Goal: Information Seeking & Learning: Learn about a topic

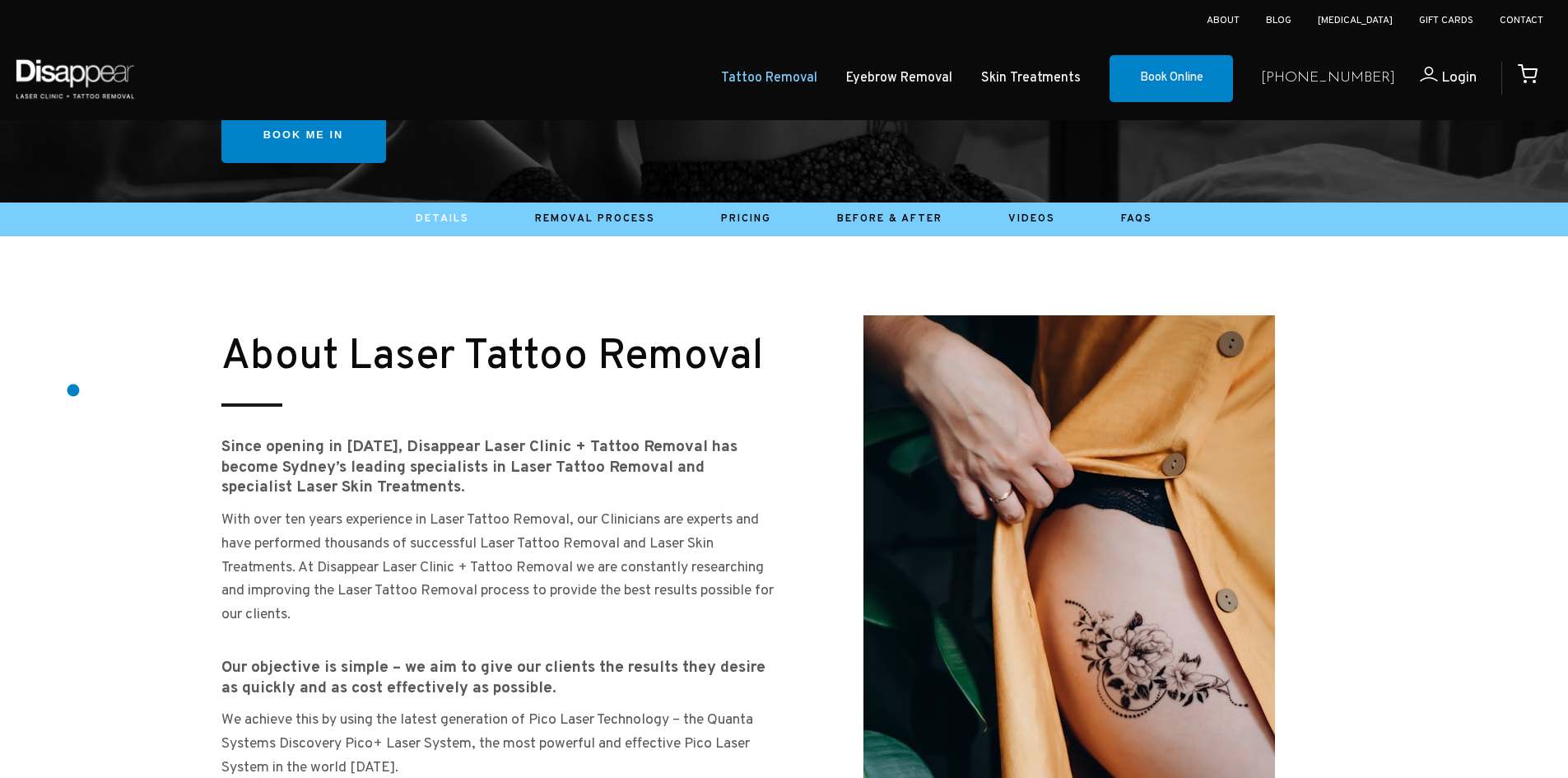
scroll to position [741, 0]
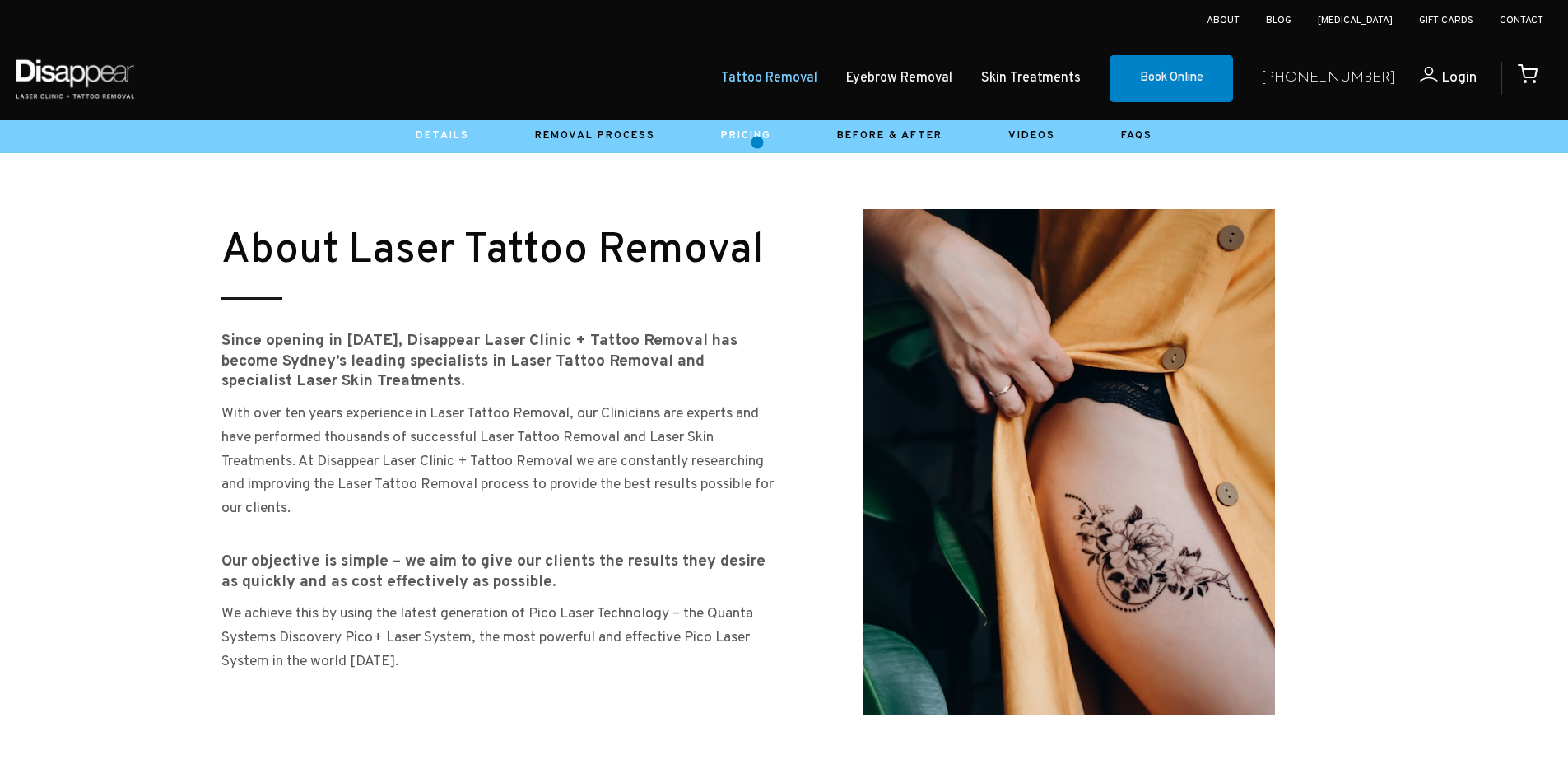
click at [755, 140] on link "Pricing" at bounding box center [745, 136] width 50 height 13
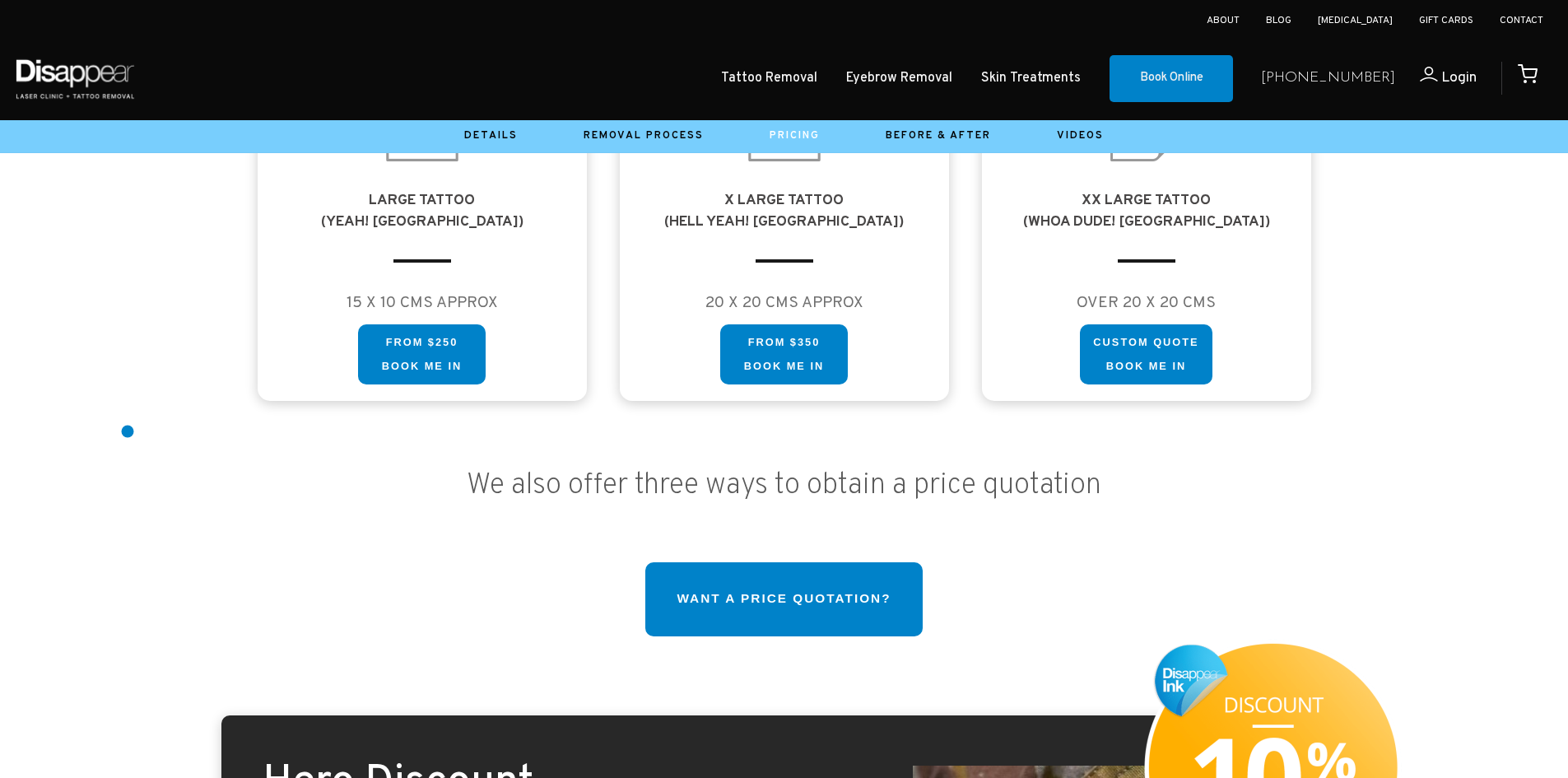
scroll to position [1564, 0]
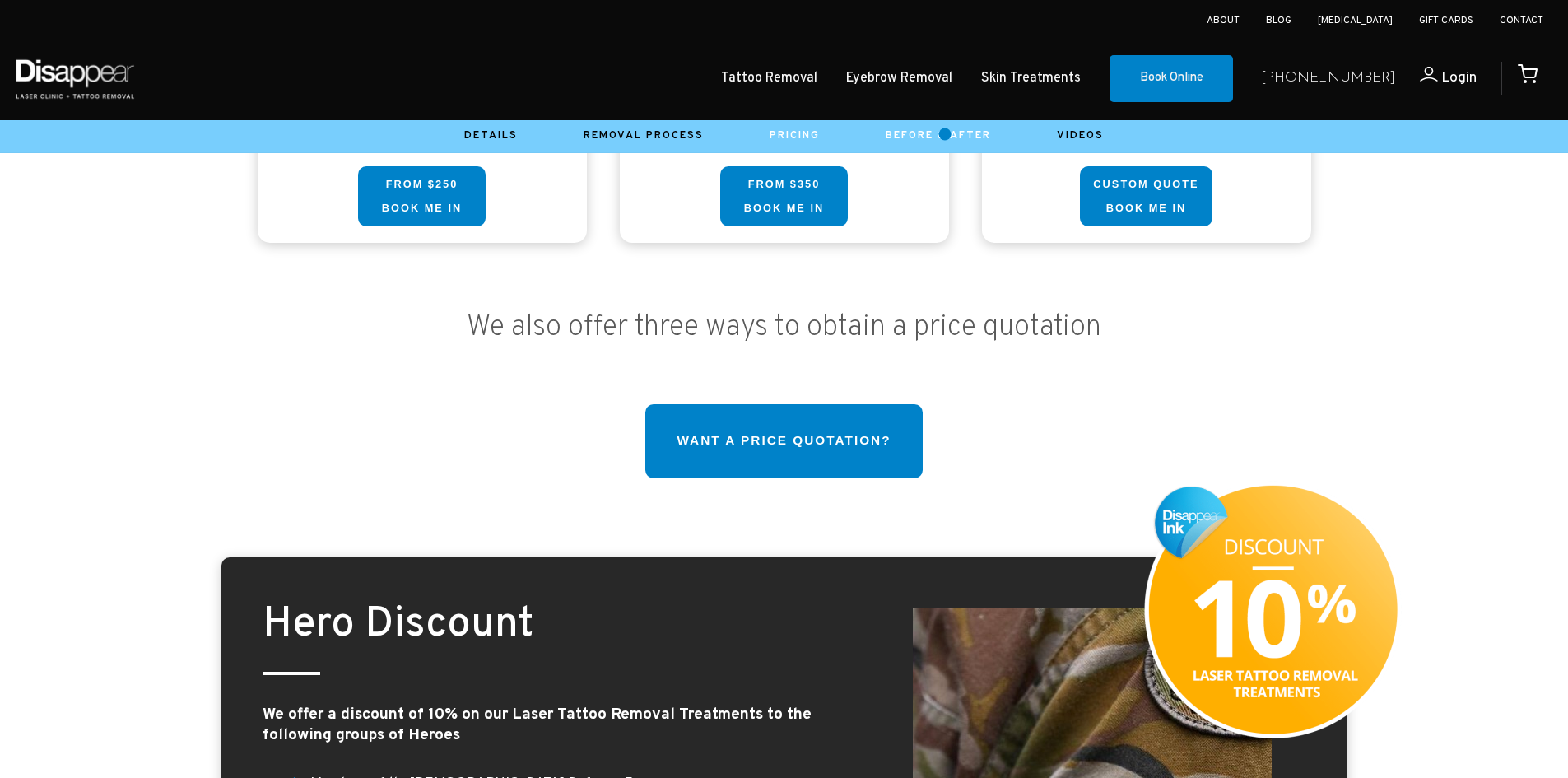
click at [945, 134] on link "Before & After" at bounding box center [938, 136] width 106 height 13
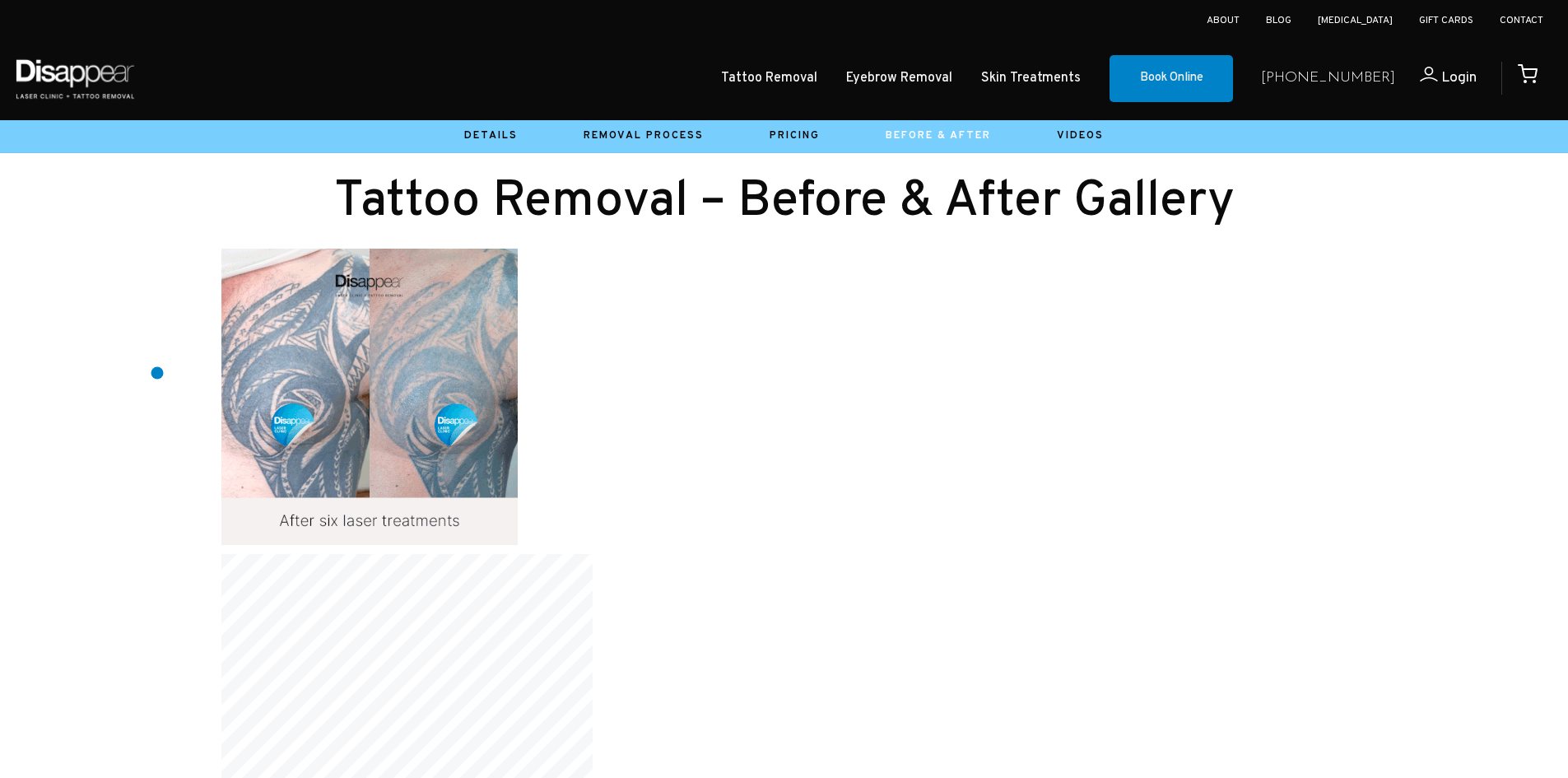
scroll to position [1234, 0]
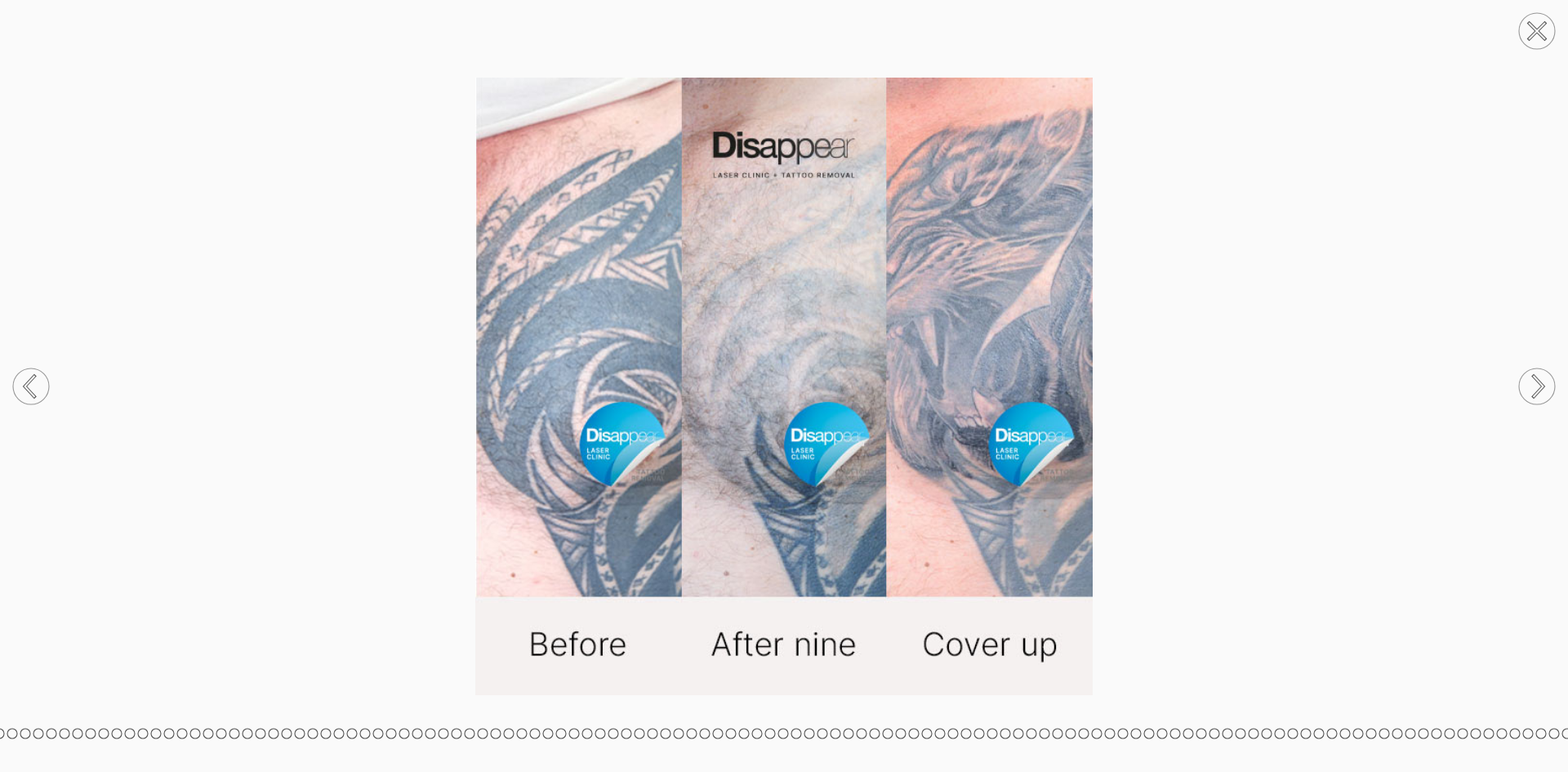
click at [1530, 33] on circle at bounding box center [1536, 31] width 36 height 36
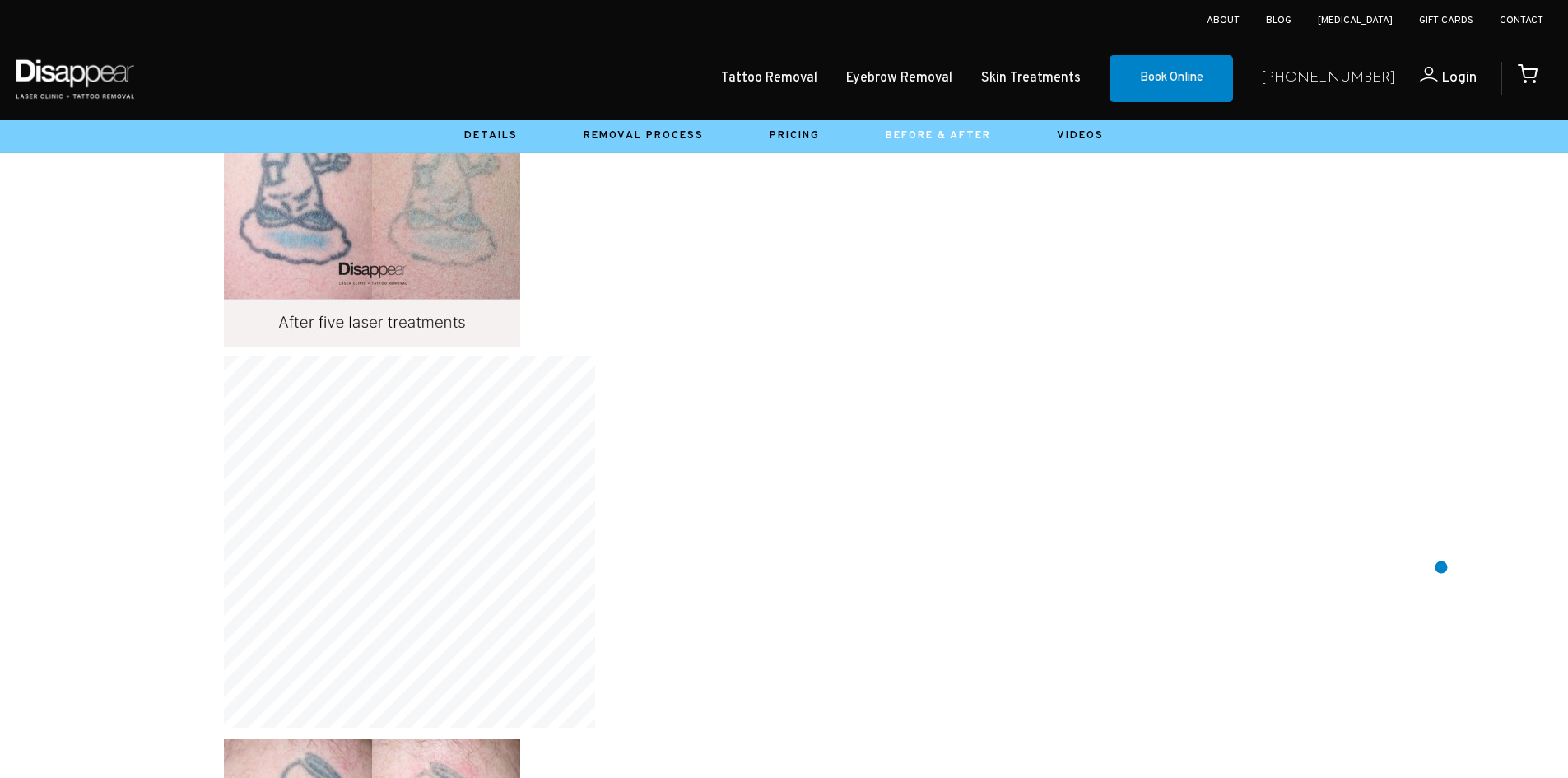
scroll to position [12428, 0]
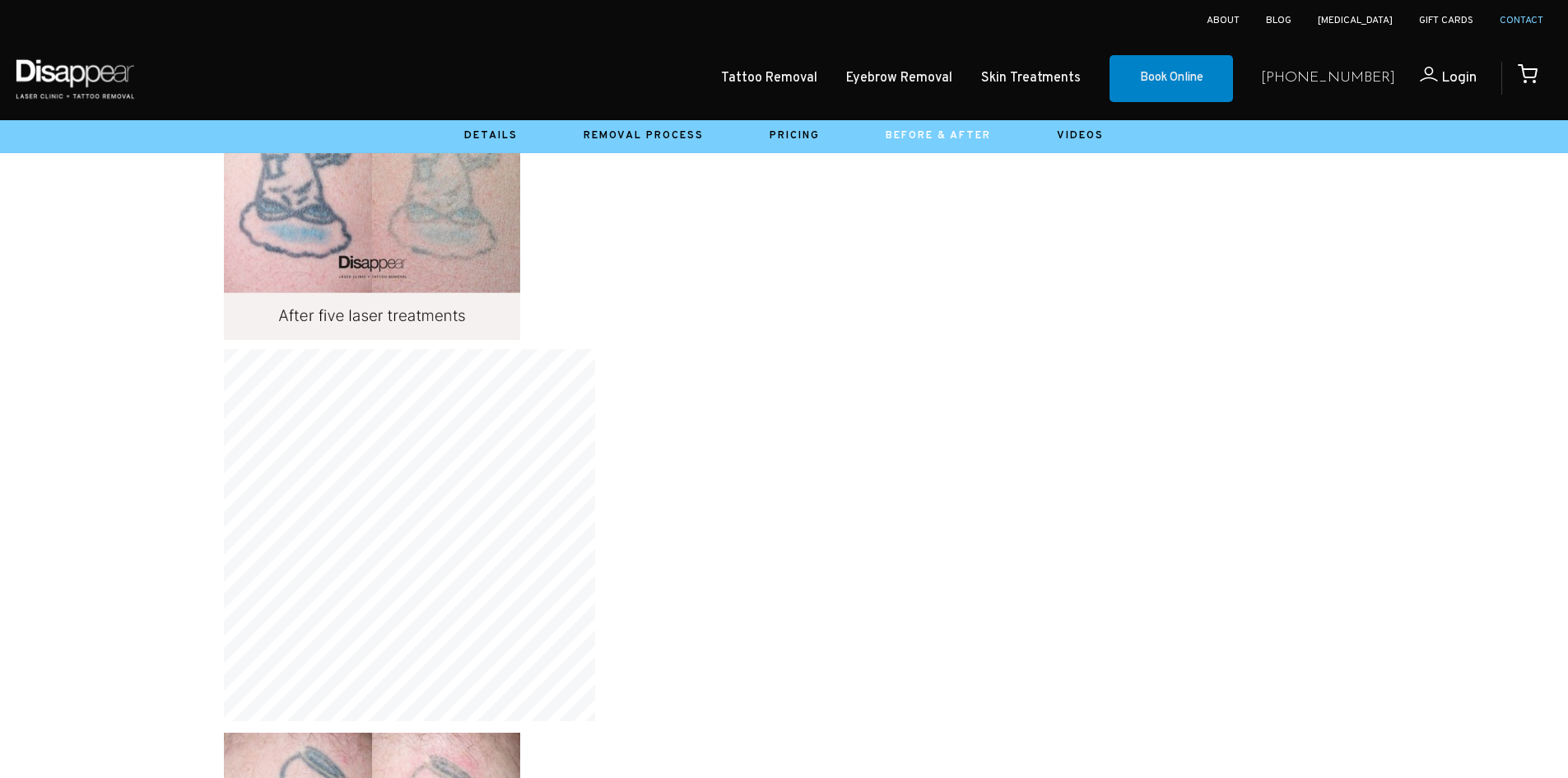
click at [1526, 21] on link "Contact" at bounding box center [1522, 20] width 44 height 13
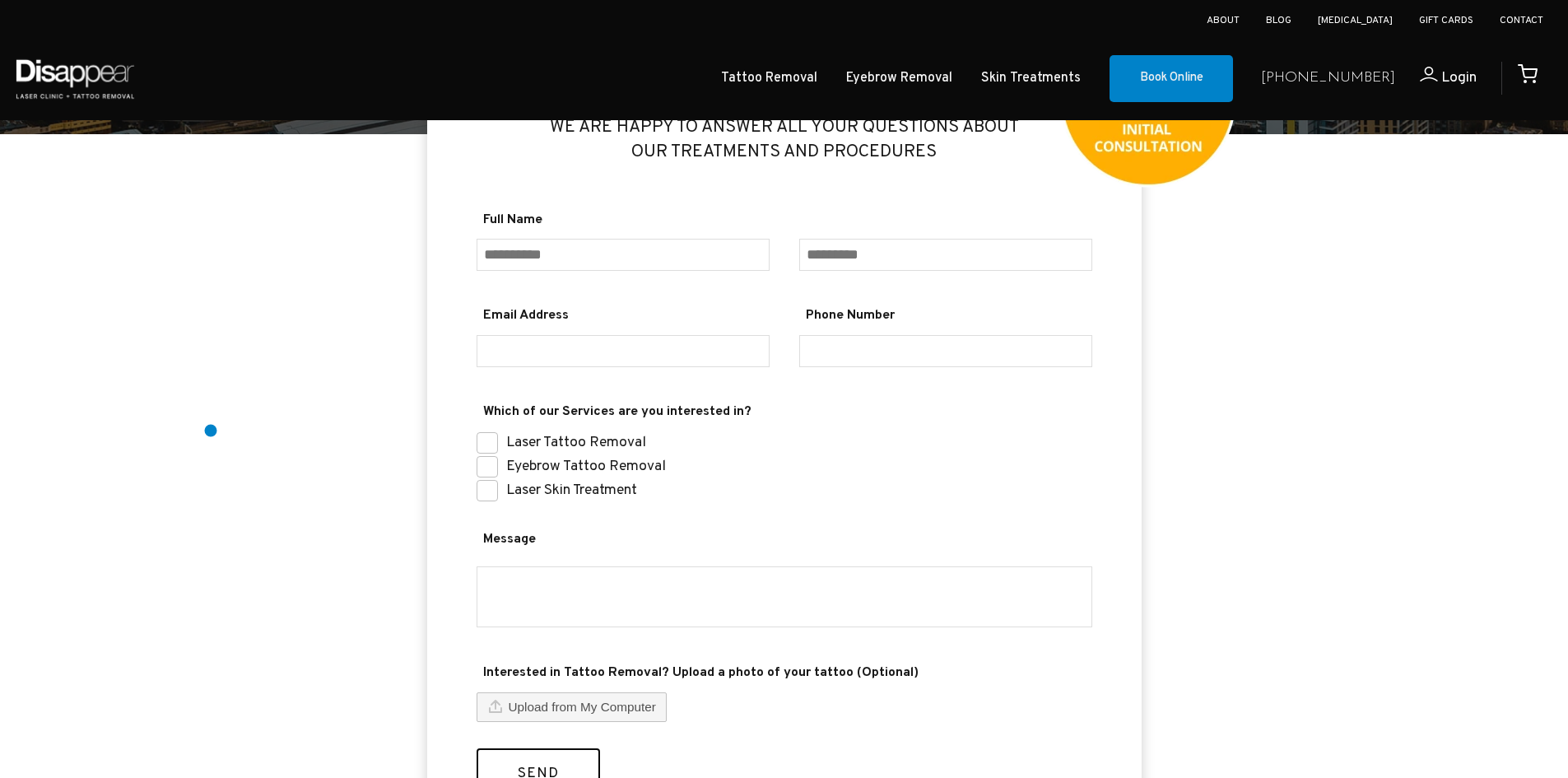
scroll to position [82, 0]
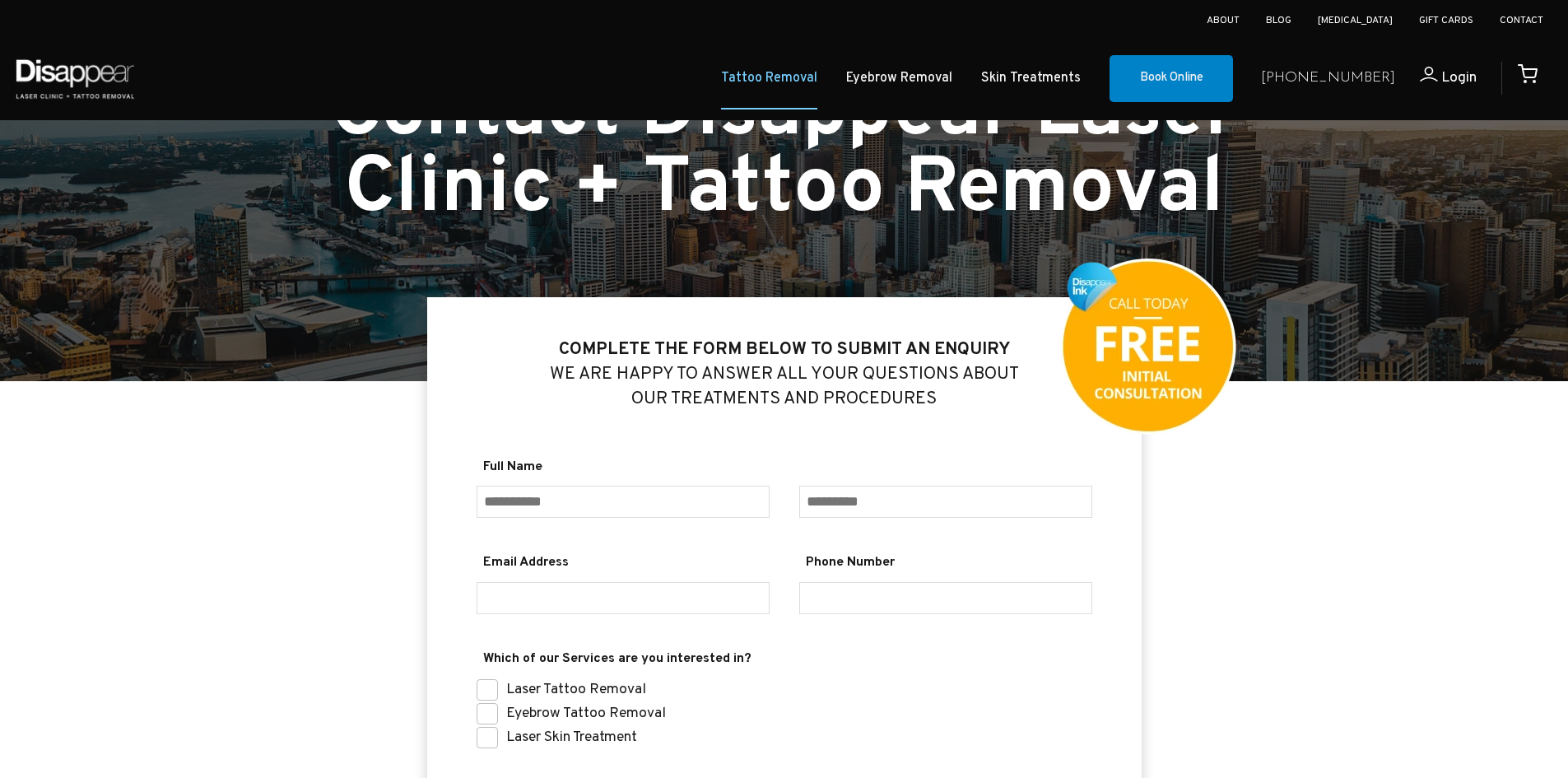
click at [805, 82] on link "Tattoo Removal" at bounding box center [769, 78] width 97 height 24
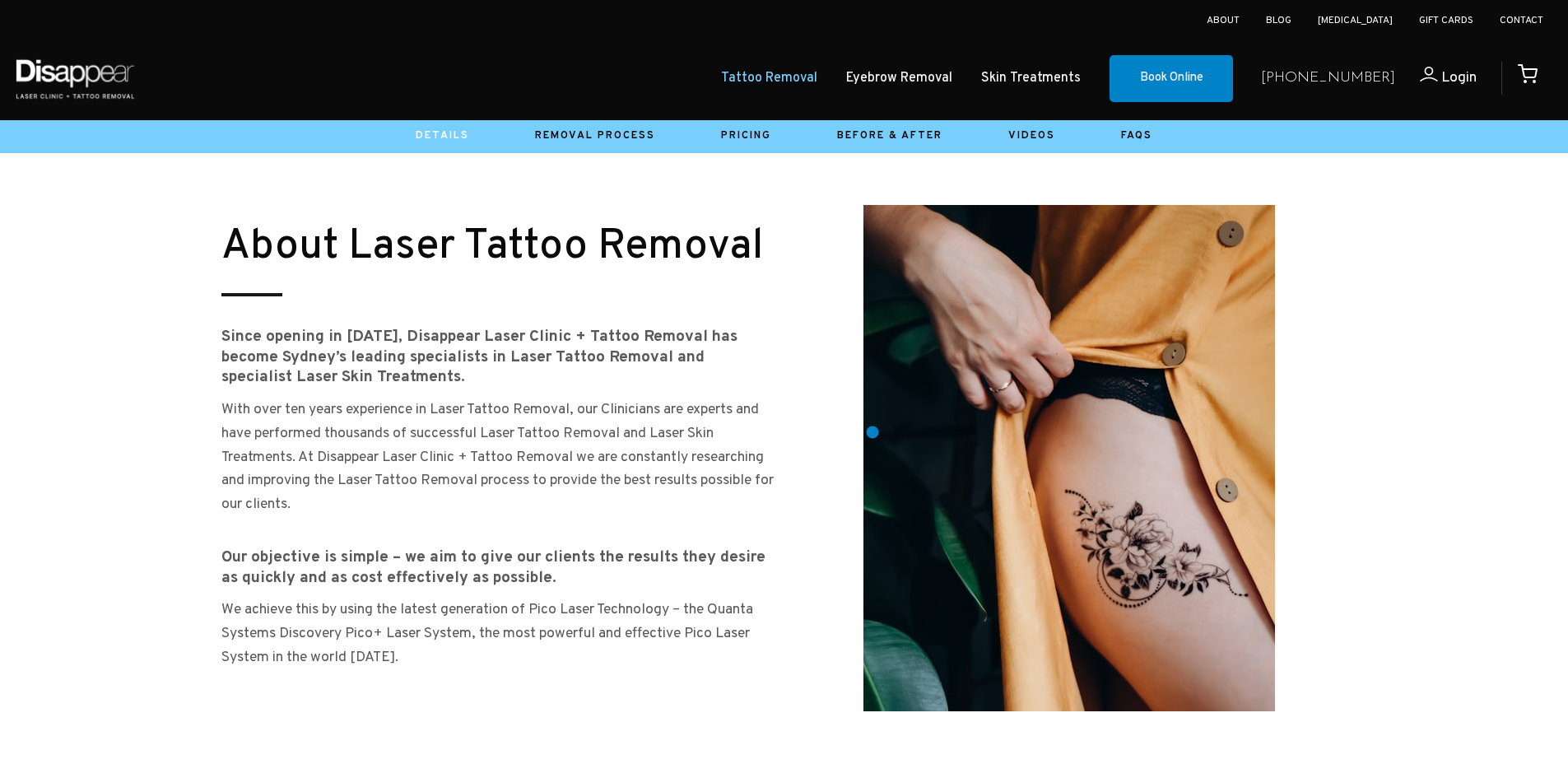
scroll to position [659, 0]
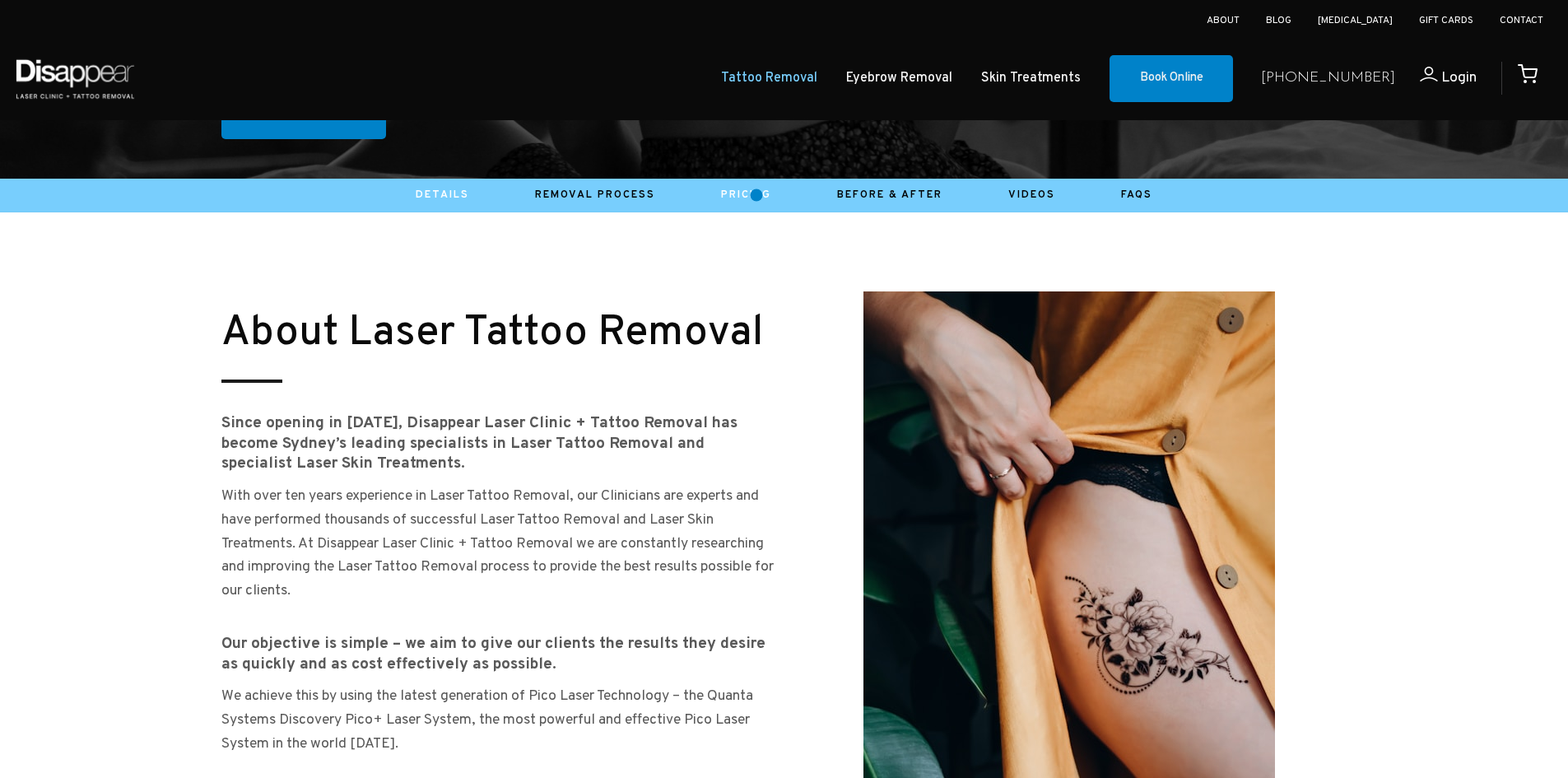
click at [756, 195] on link "Pricing" at bounding box center [745, 195] width 50 height 13
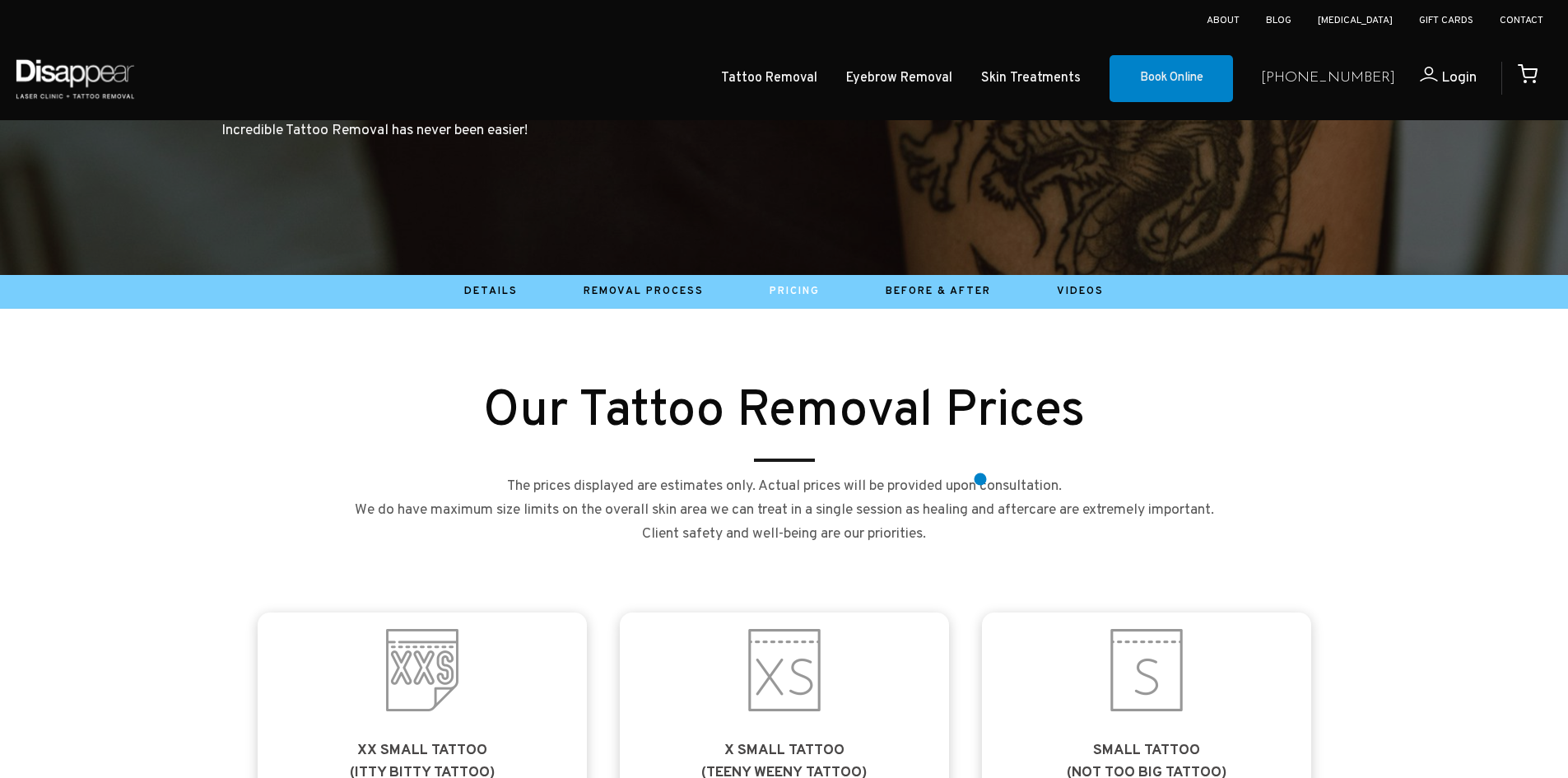
scroll to position [494, 0]
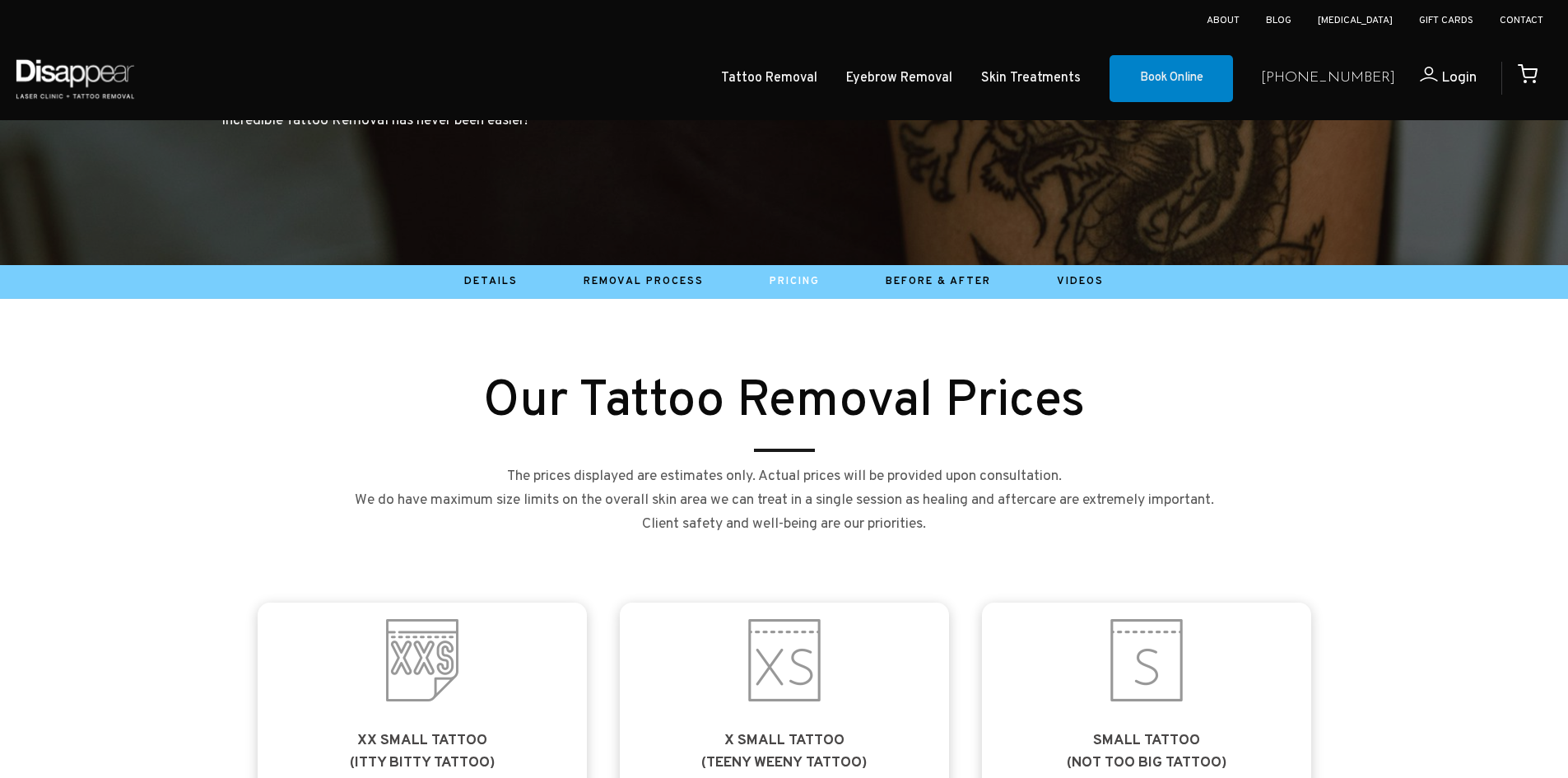
click at [499, 288] on li "Details" at bounding box center [490, 281] width 119 height 25
click at [469, 265] on div at bounding box center [784, 282] width 1568 height 33
click at [473, 275] on link "Details" at bounding box center [491, 282] width 54 height 13
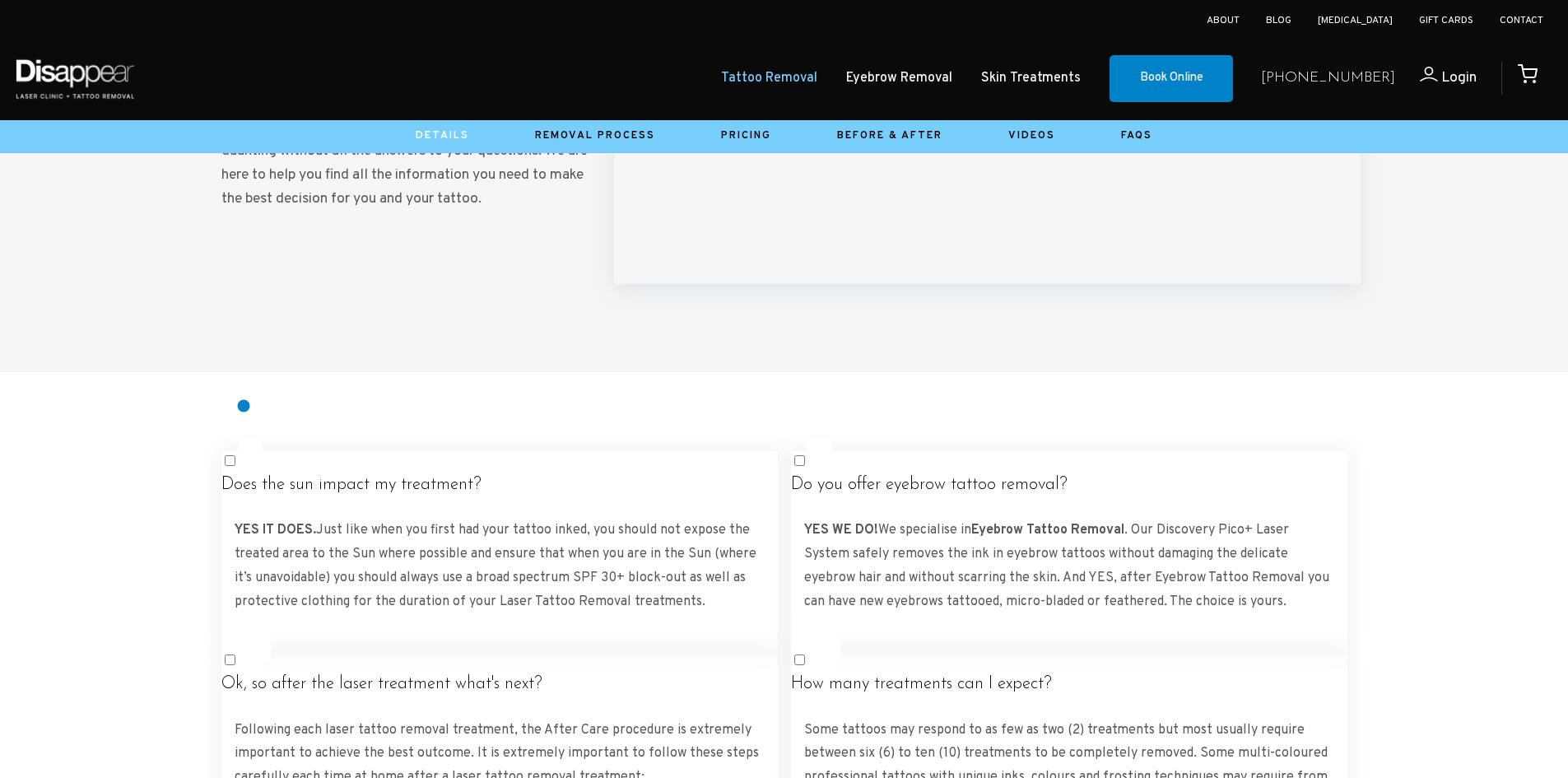
scroll to position [2764, 0]
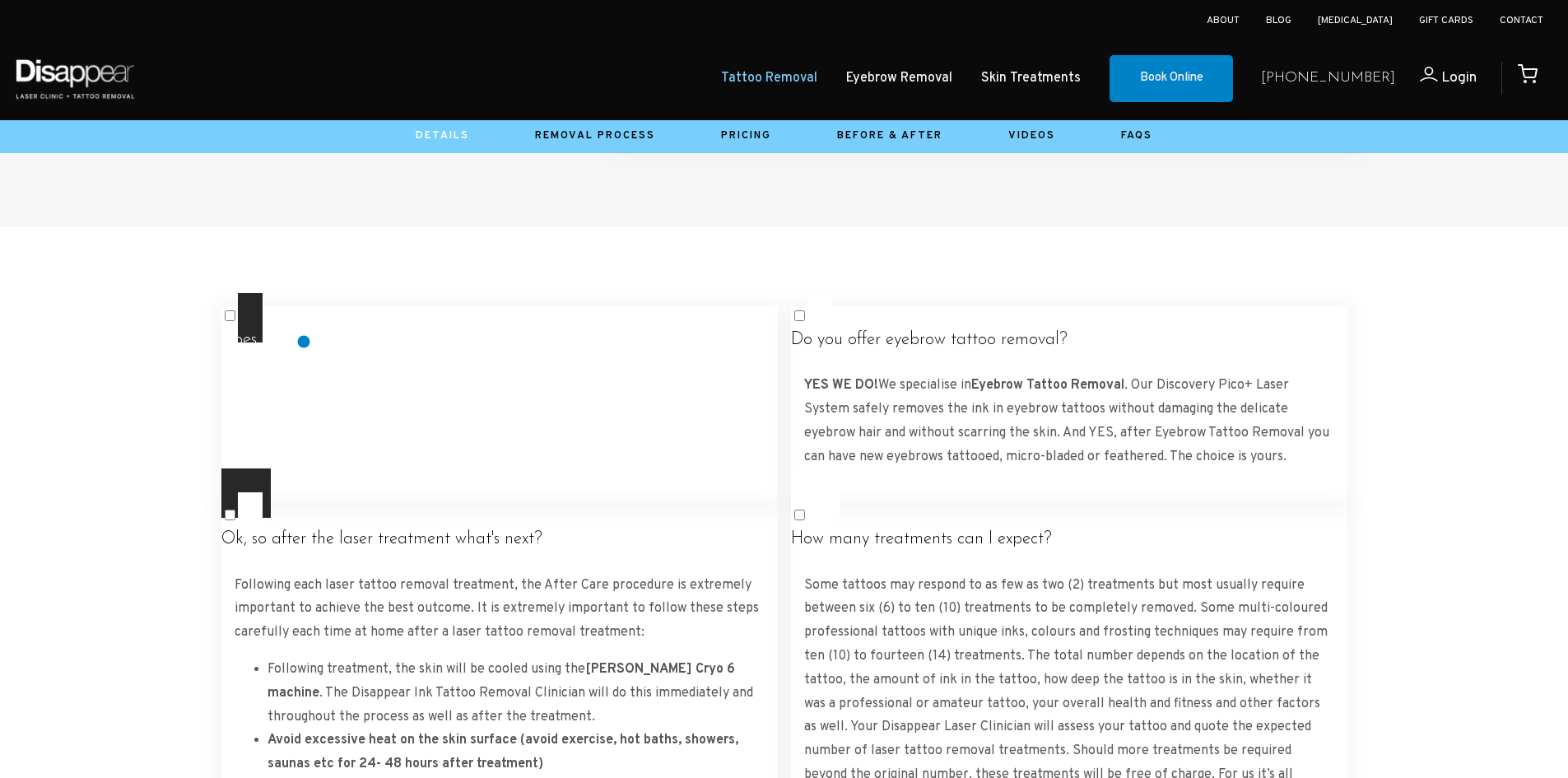
click at [305, 341] on h4 "Does the sun impact my treatment?" at bounding box center [499, 340] width 557 height 21
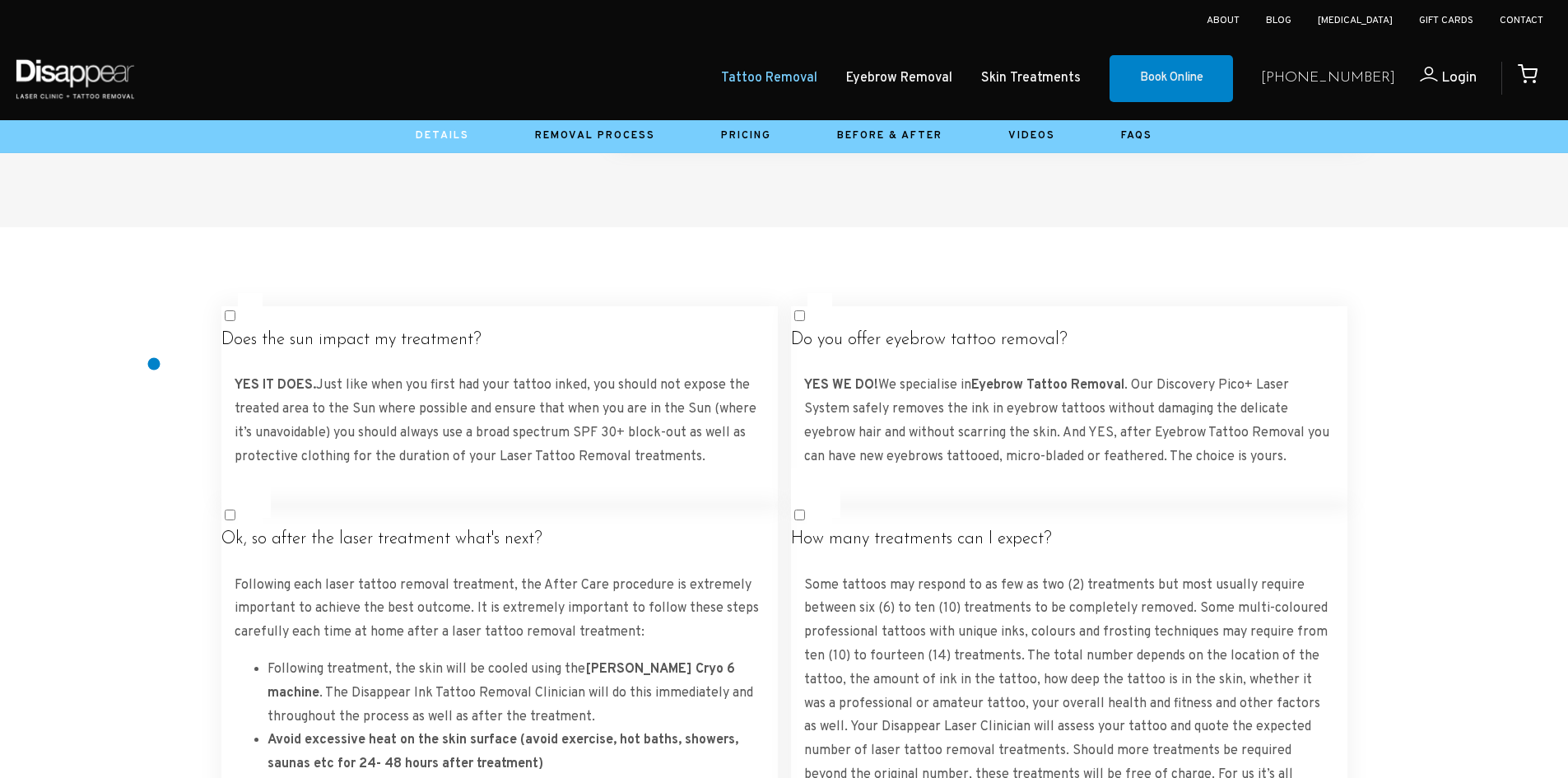
scroll to position [2846, 0]
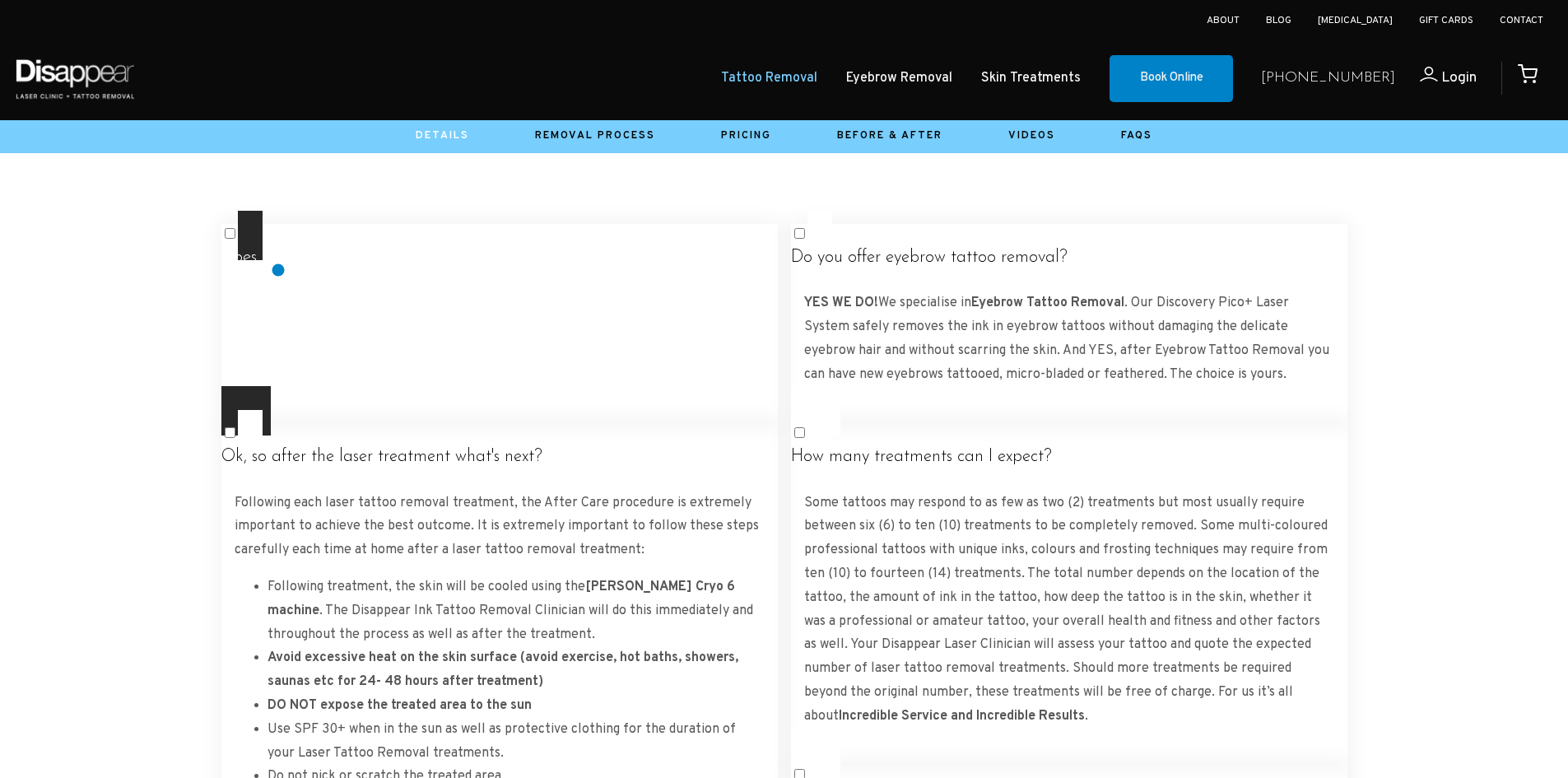
click at [279, 269] on h4 "Does the sun impact my treatment?" at bounding box center [499, 258] width 557 height 21
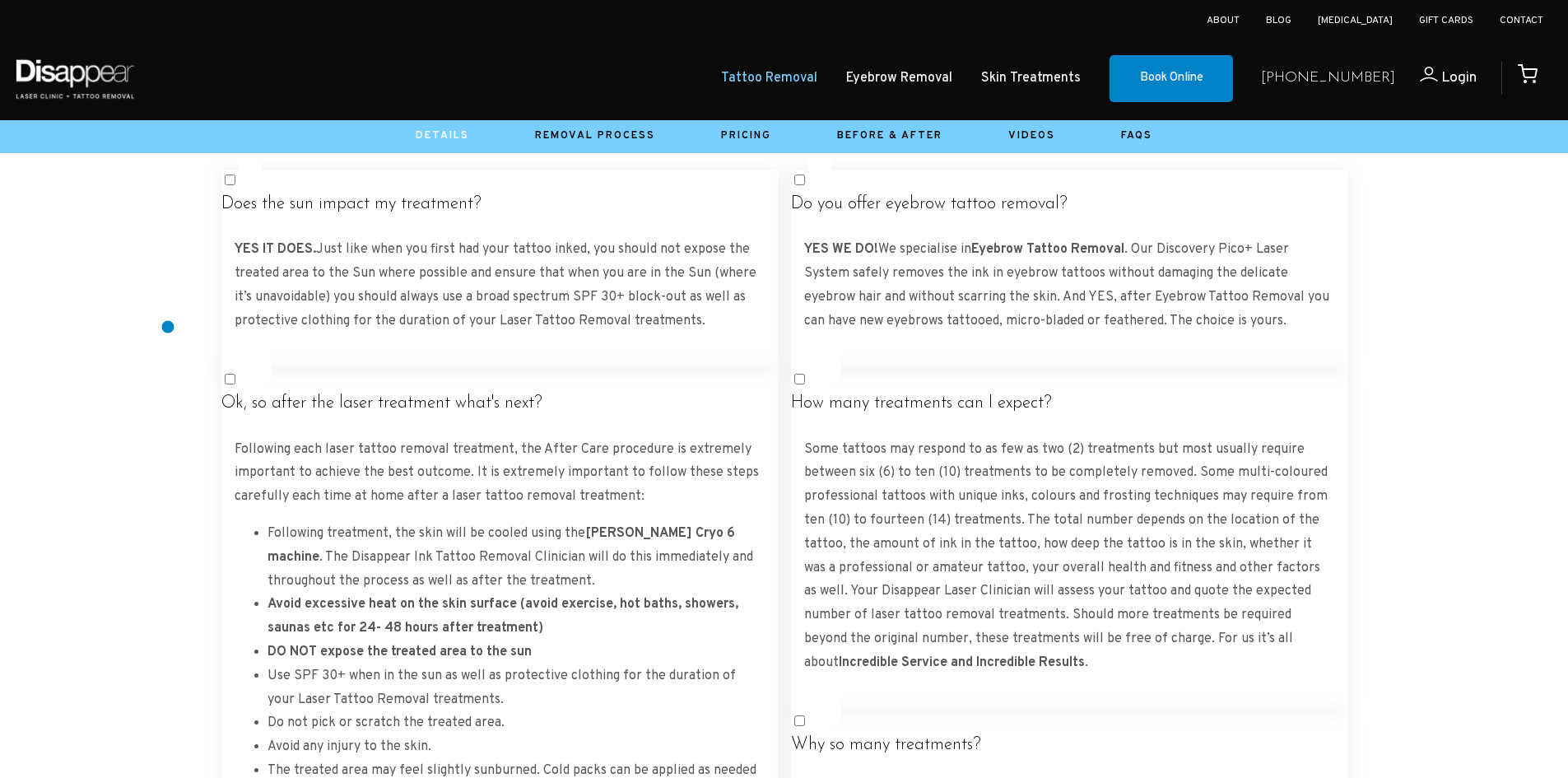
scroll to position [2929, 0]
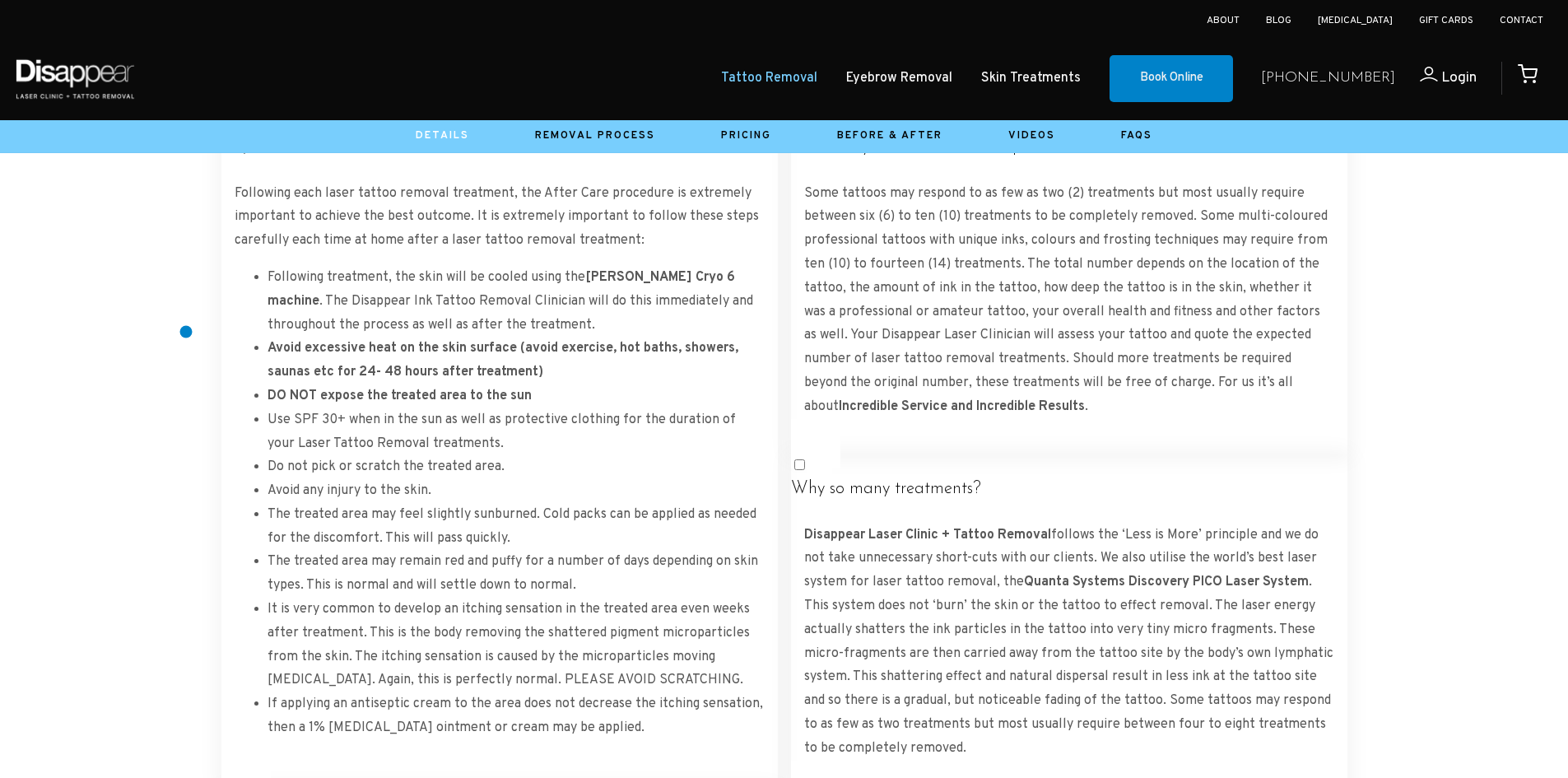
scroll to position [3340, 0]
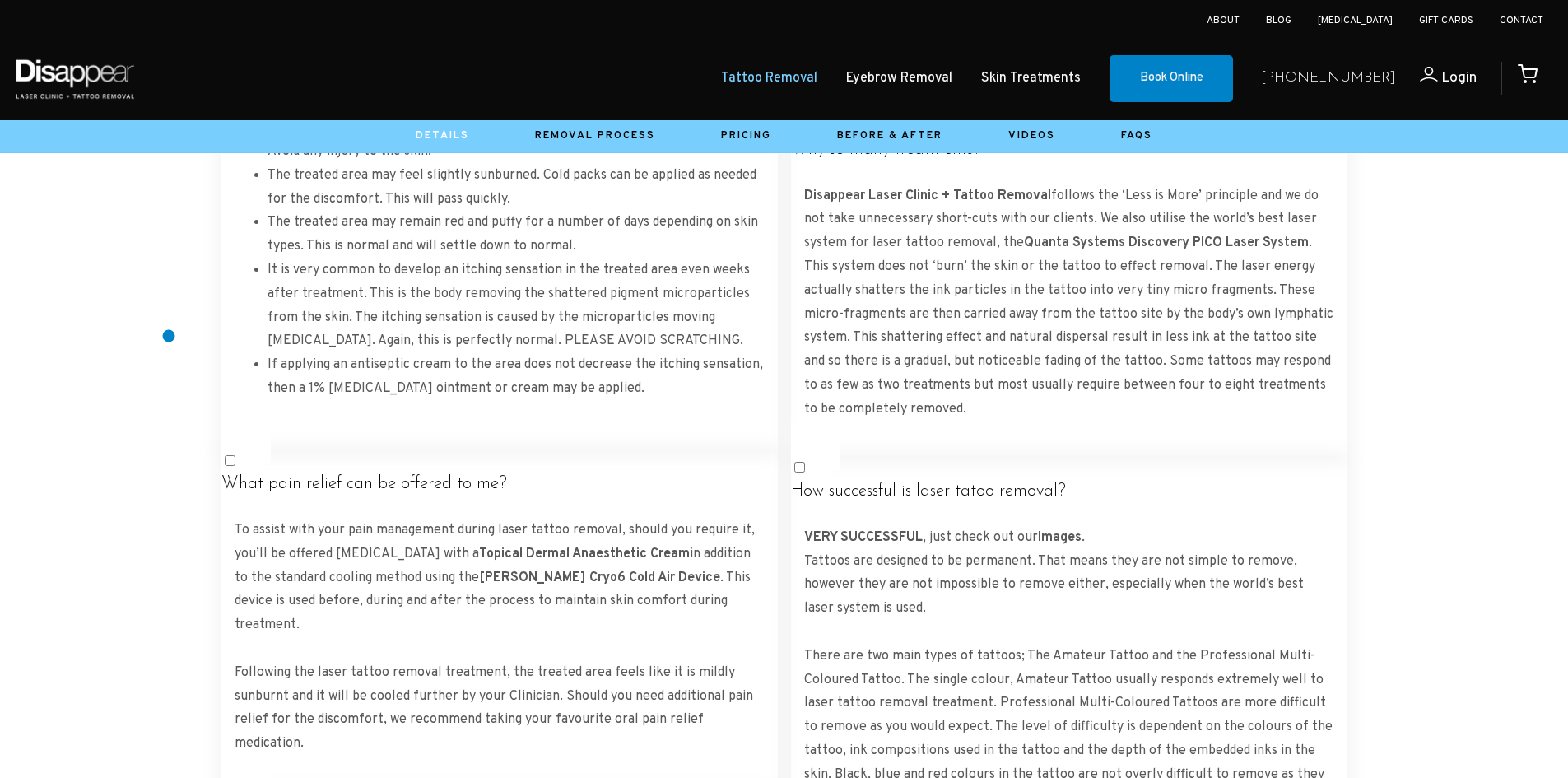
scroll to position [3505, 0]
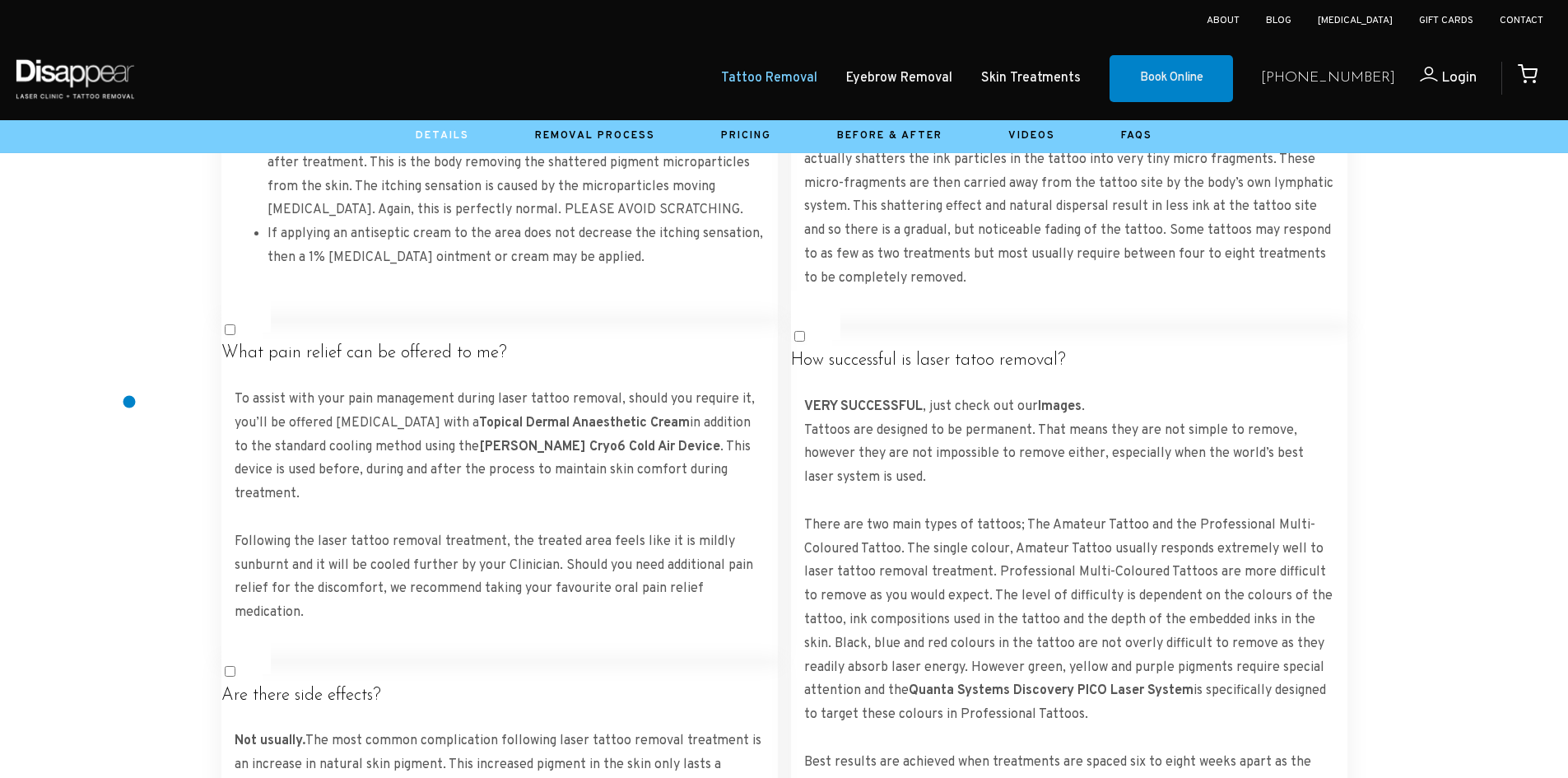
scroll to position [3670, 0]
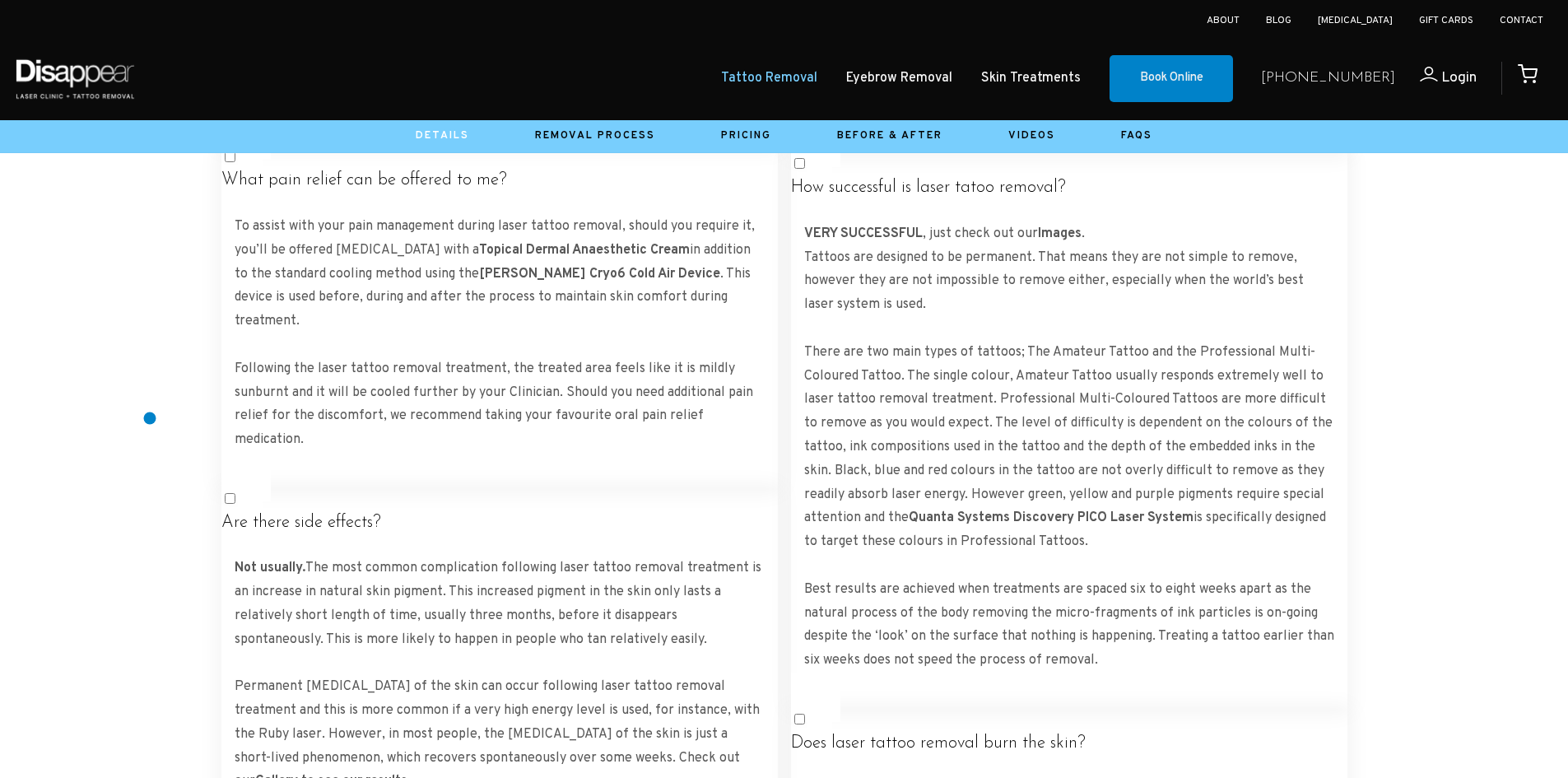
scroll to position [3834, 0]
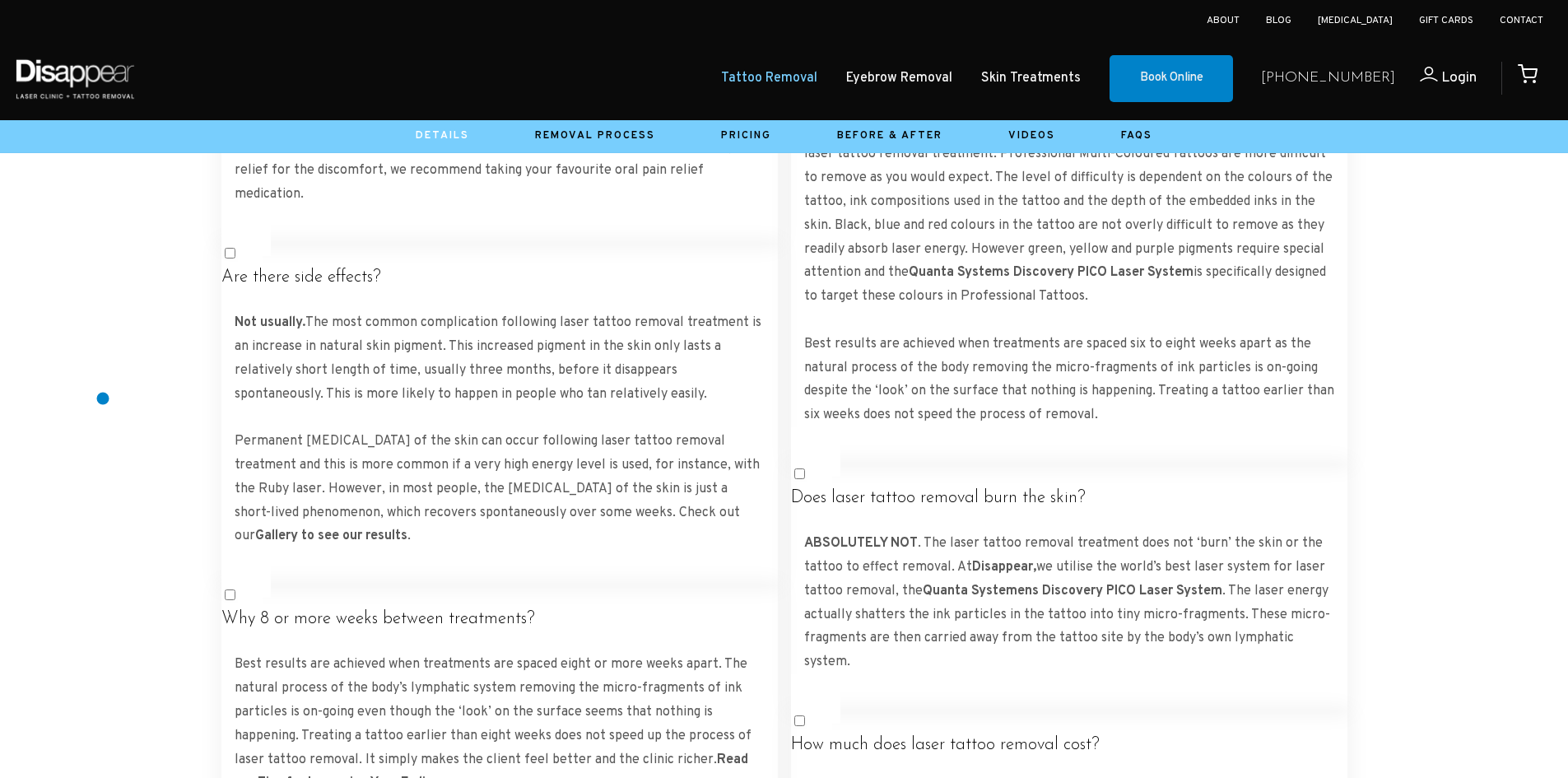
scroll to position [4080, 0]
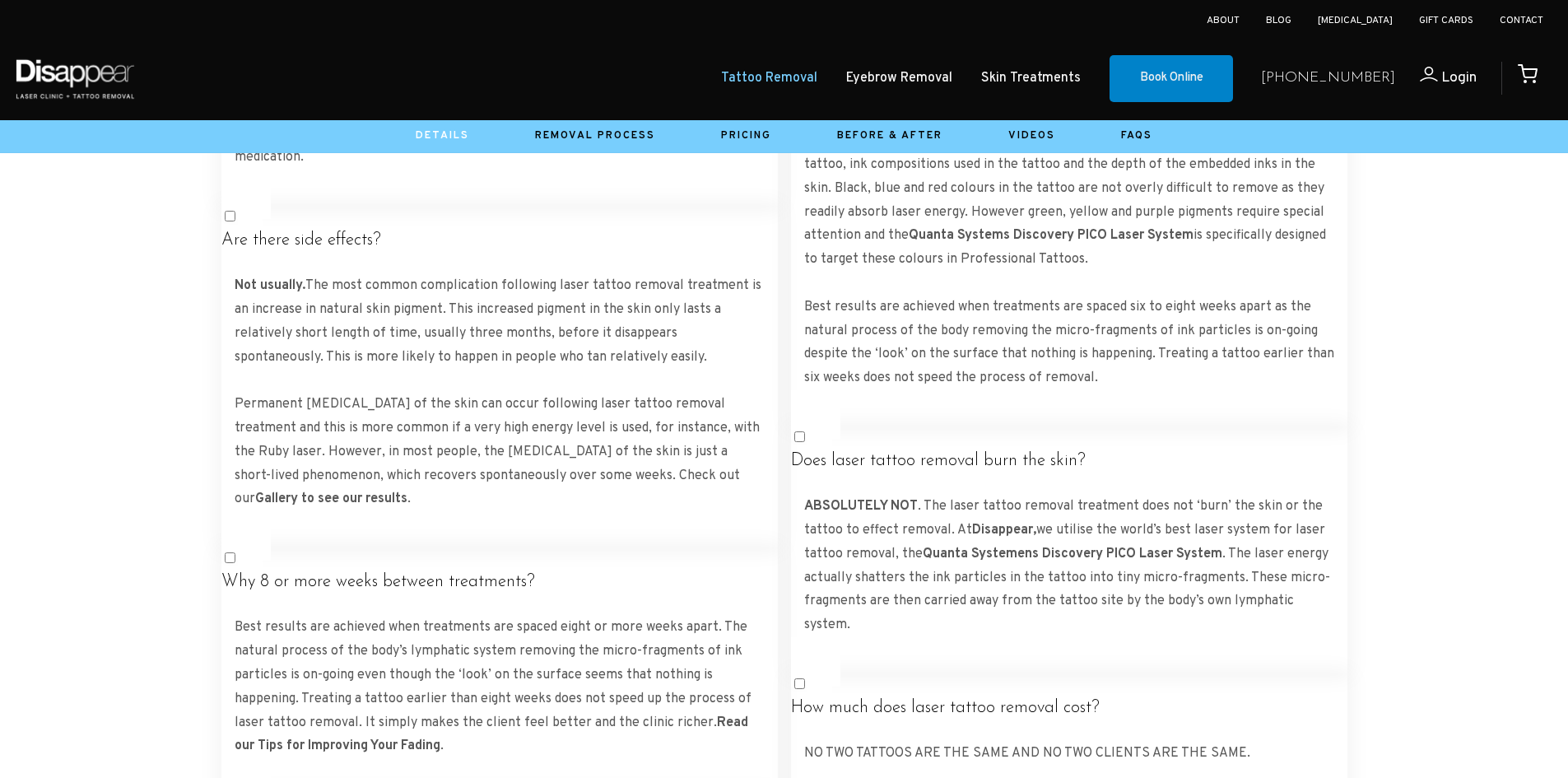
drag, startPoint x: 402, startPoint y: 351, endPoint x: 387, endPoint y: 351, distance: 15.0
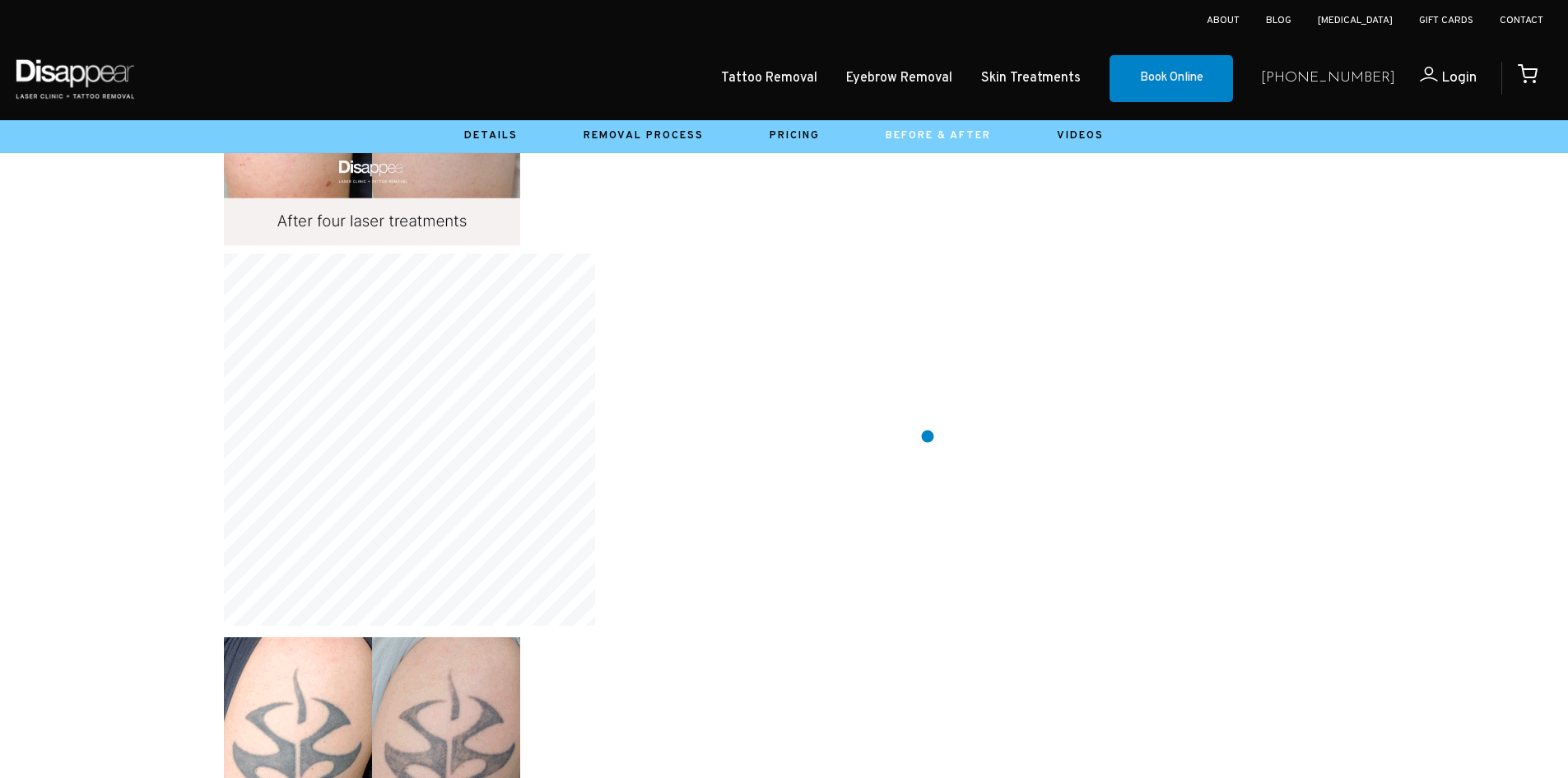
scroll to position [4280, 0]
